Goal: Book appointment/travel/reservation

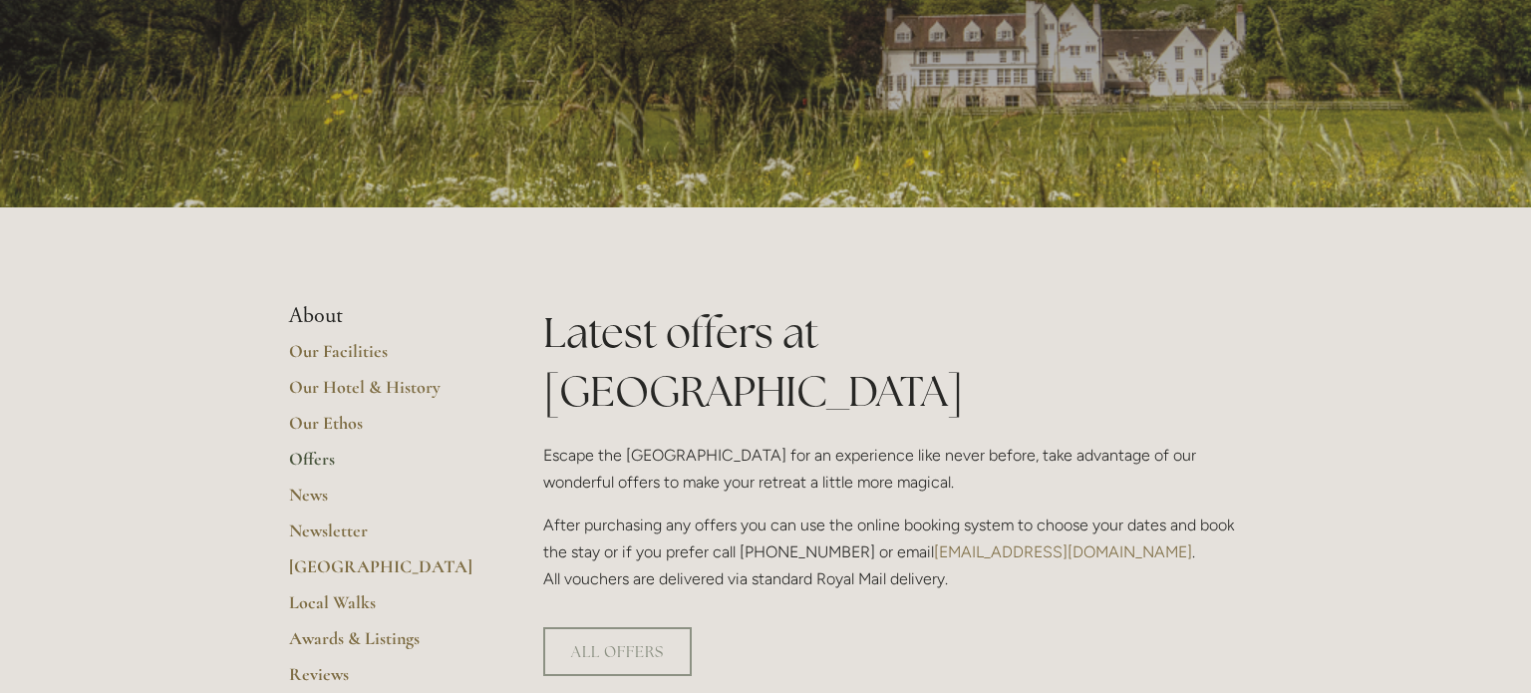
scroll to position [219, 0]
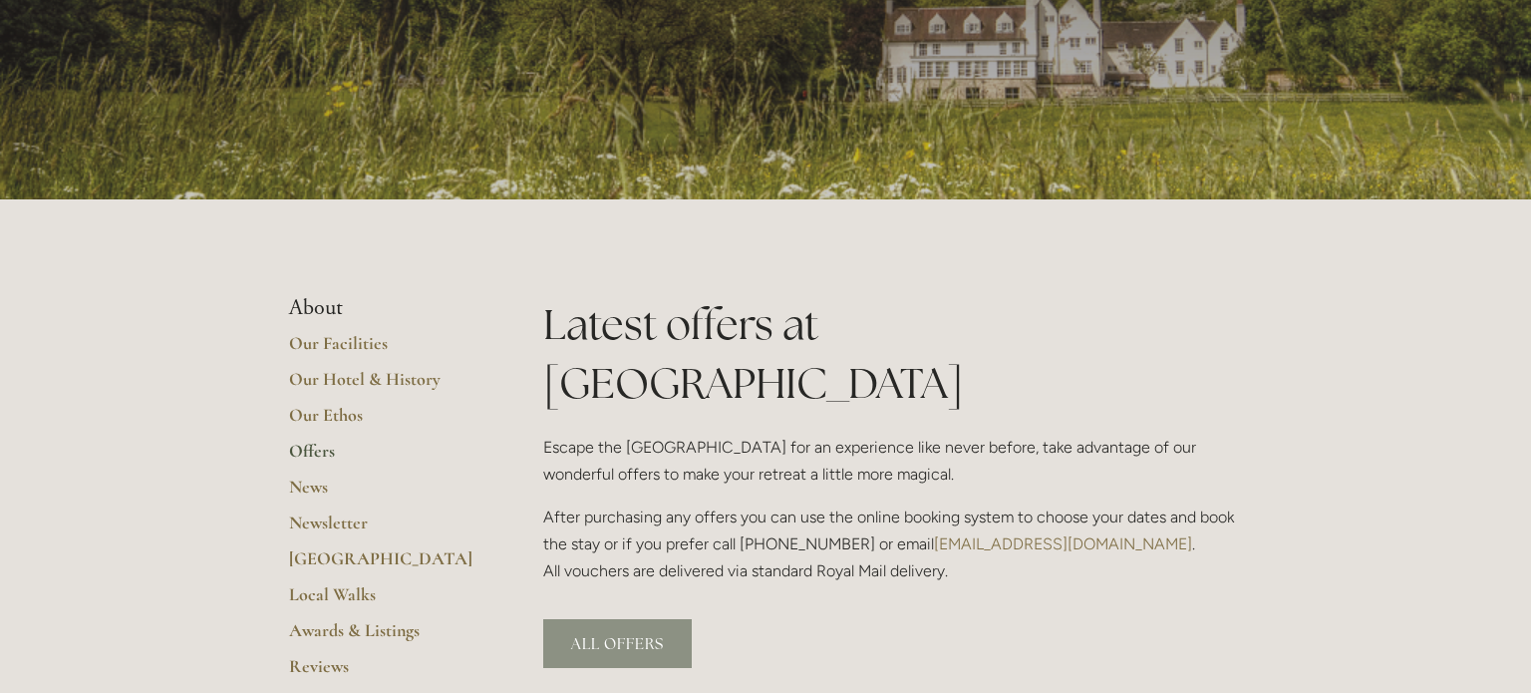
click at [606, 619] on link "ALL OFFERS" at bounding box center [617, 643] width 149 height 49
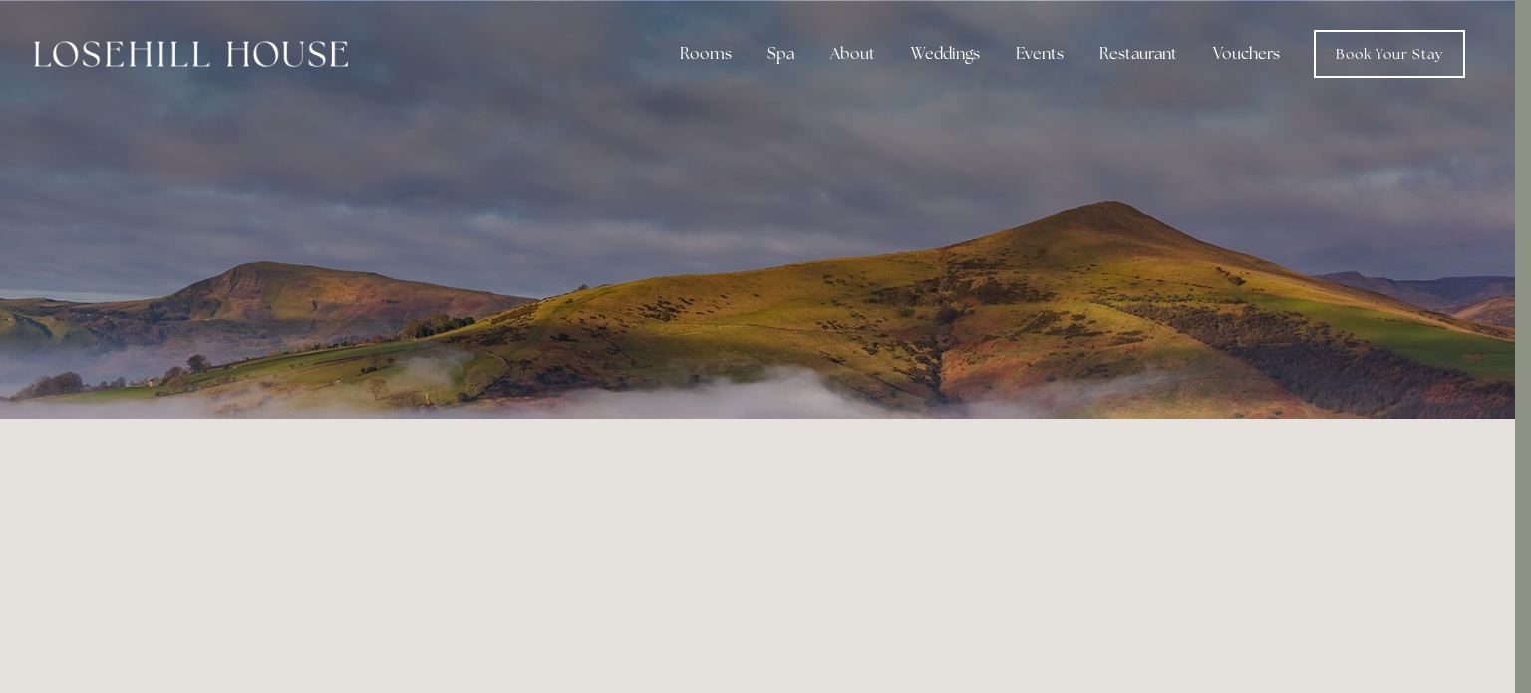
scroll to position [0, 16]
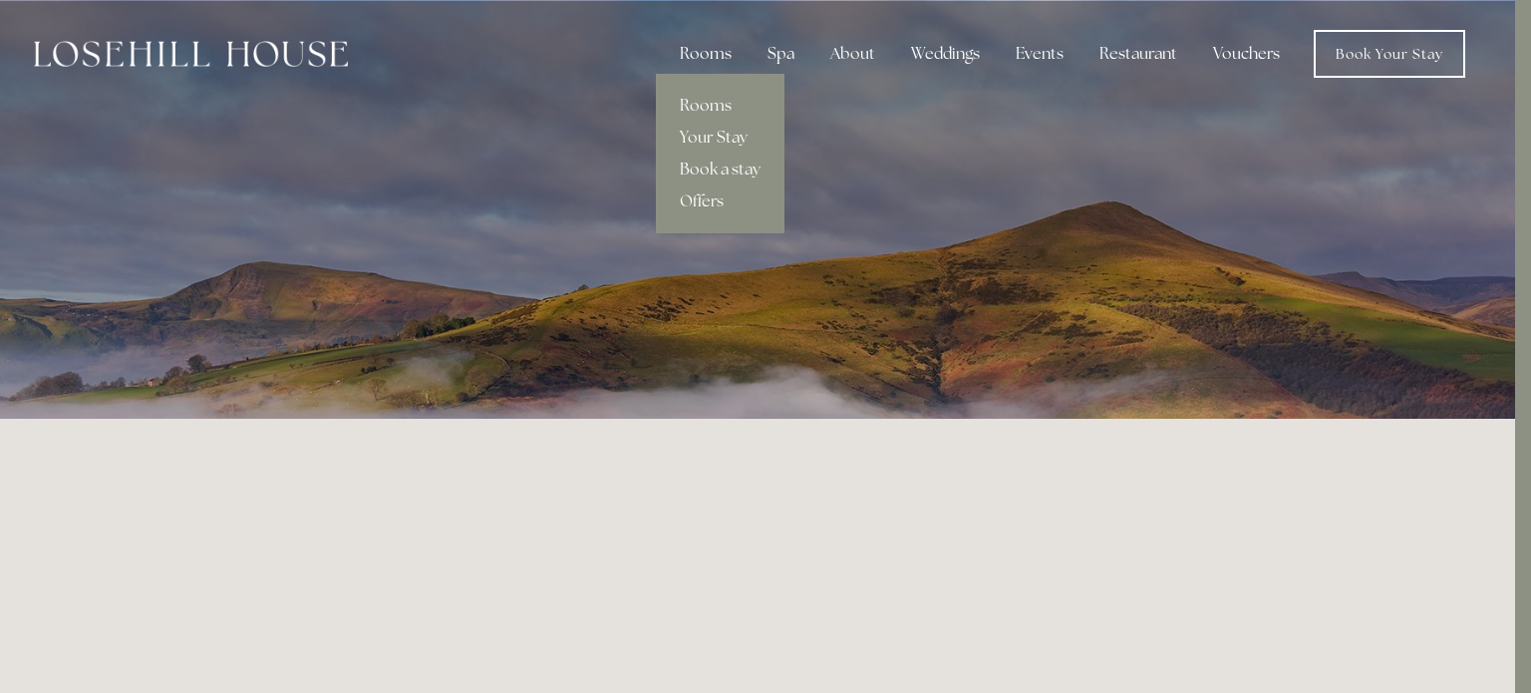
click at [720, 52] on div "Rooms" at bounding box center [706, 54] width 84 height 40
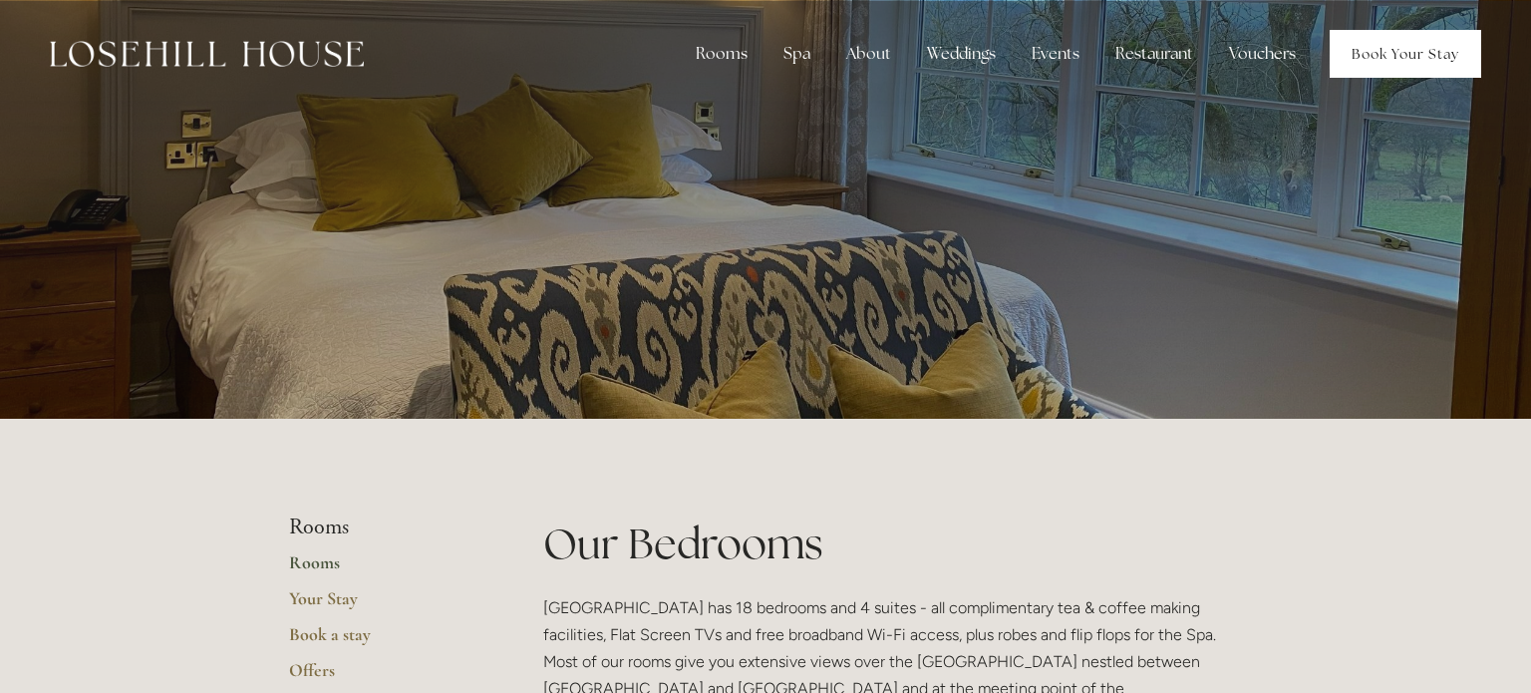
click at [1389, 47] on link "Book Your Stay" at bounding box center [1406, 54] width 152 height 48
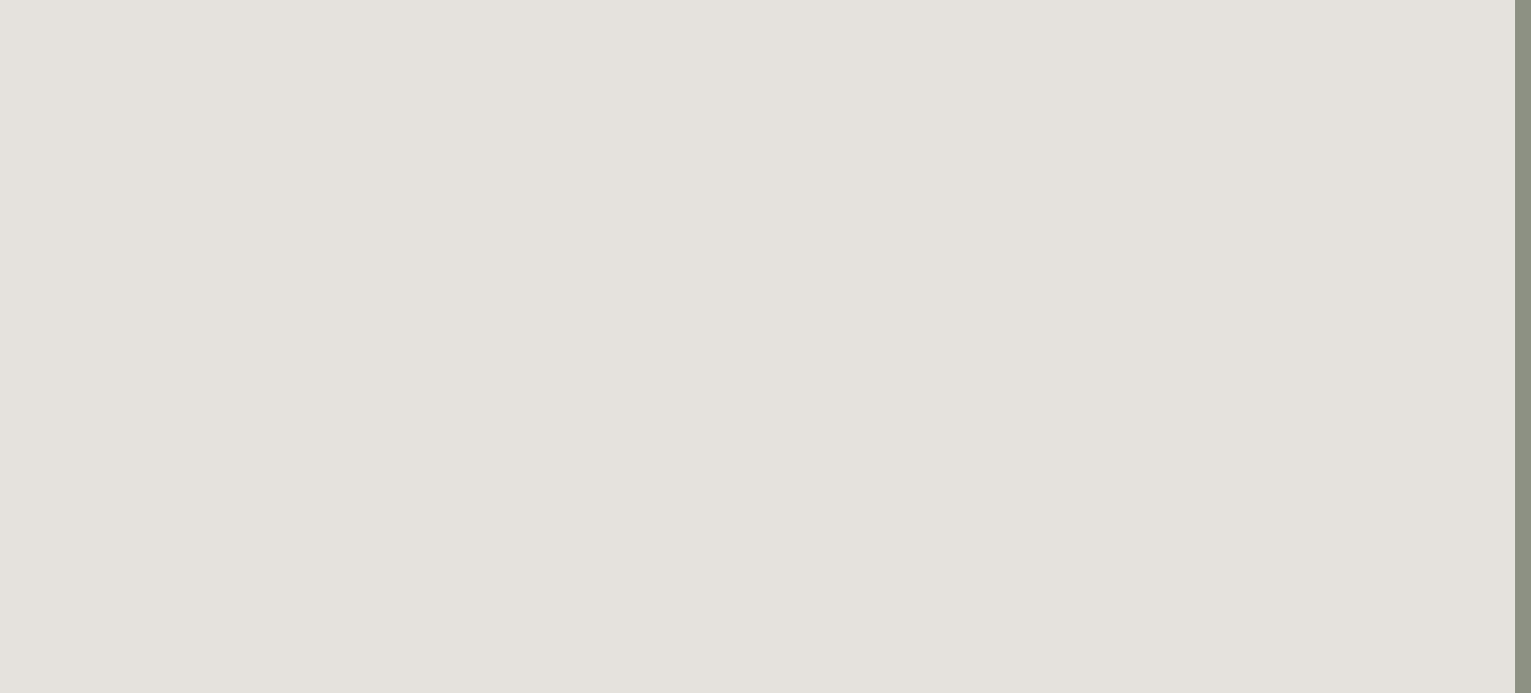
scroll to position [1727, 0]
